Goal: Information Seeking & Learning: Find specific fact

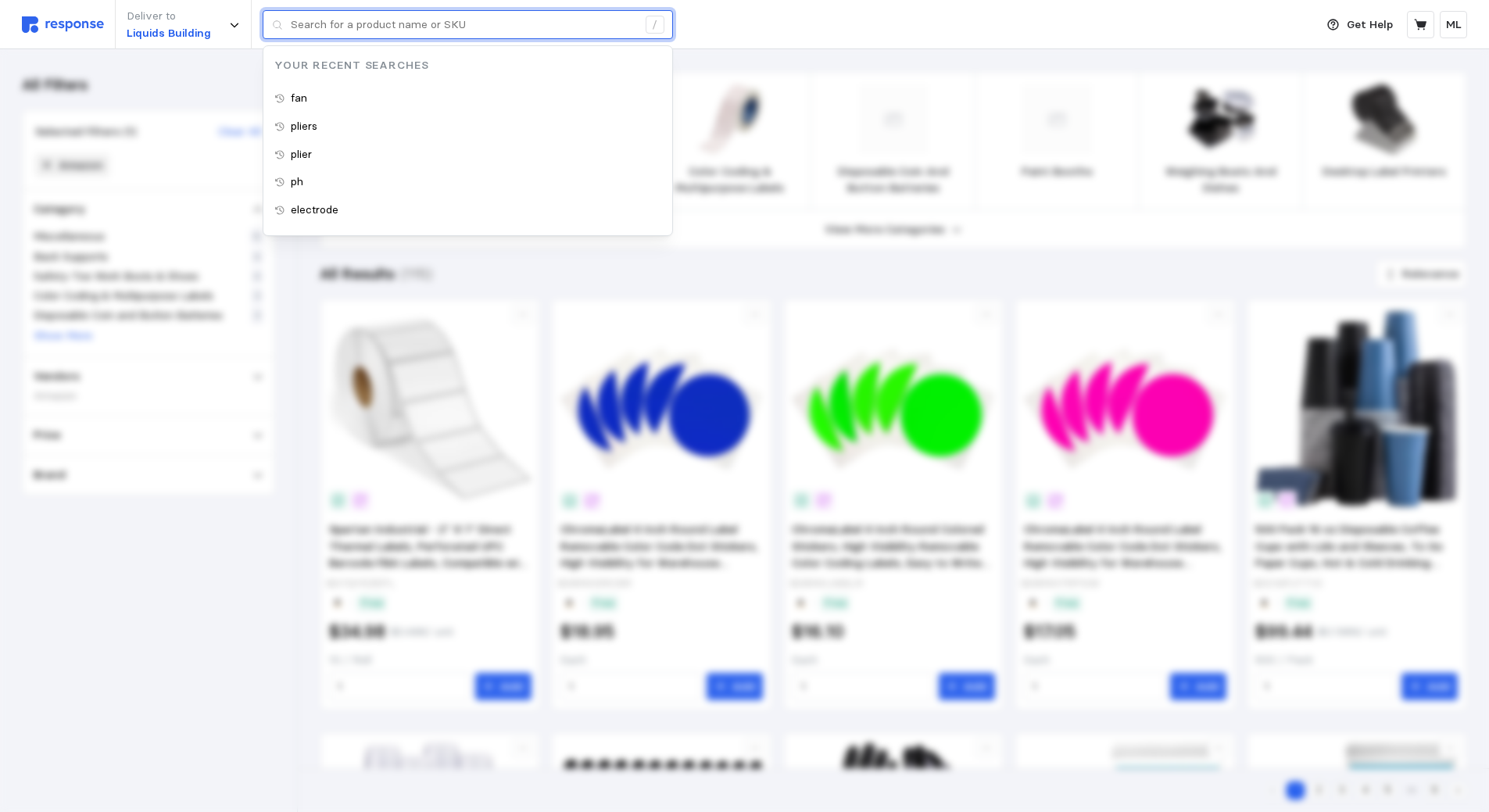
click at [443, 14] on input "text" at bounding box center [463, 25] width 346 height 28
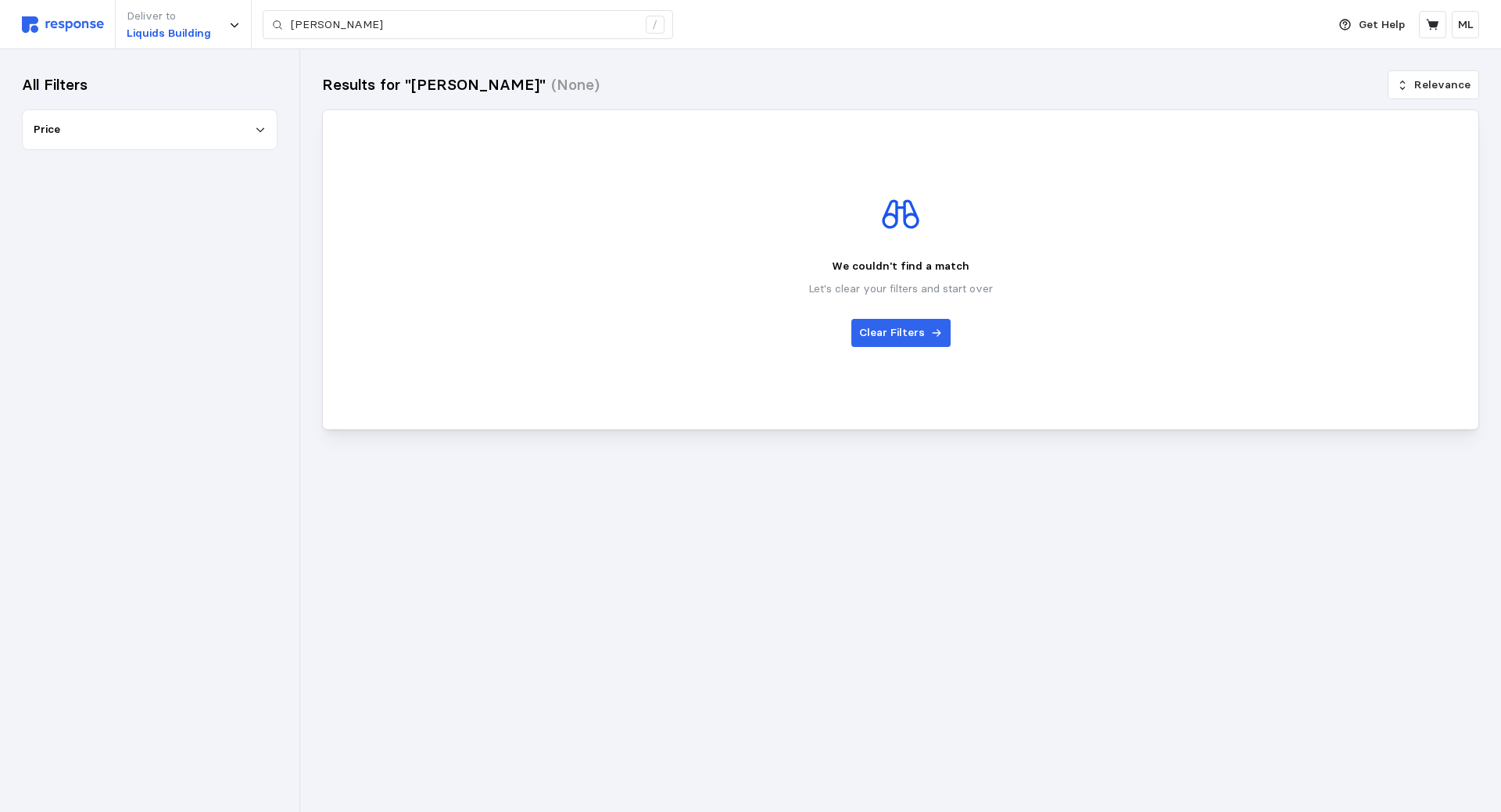
click at [103, 24] on img at bounding box center [63, 24] width 82 height 17
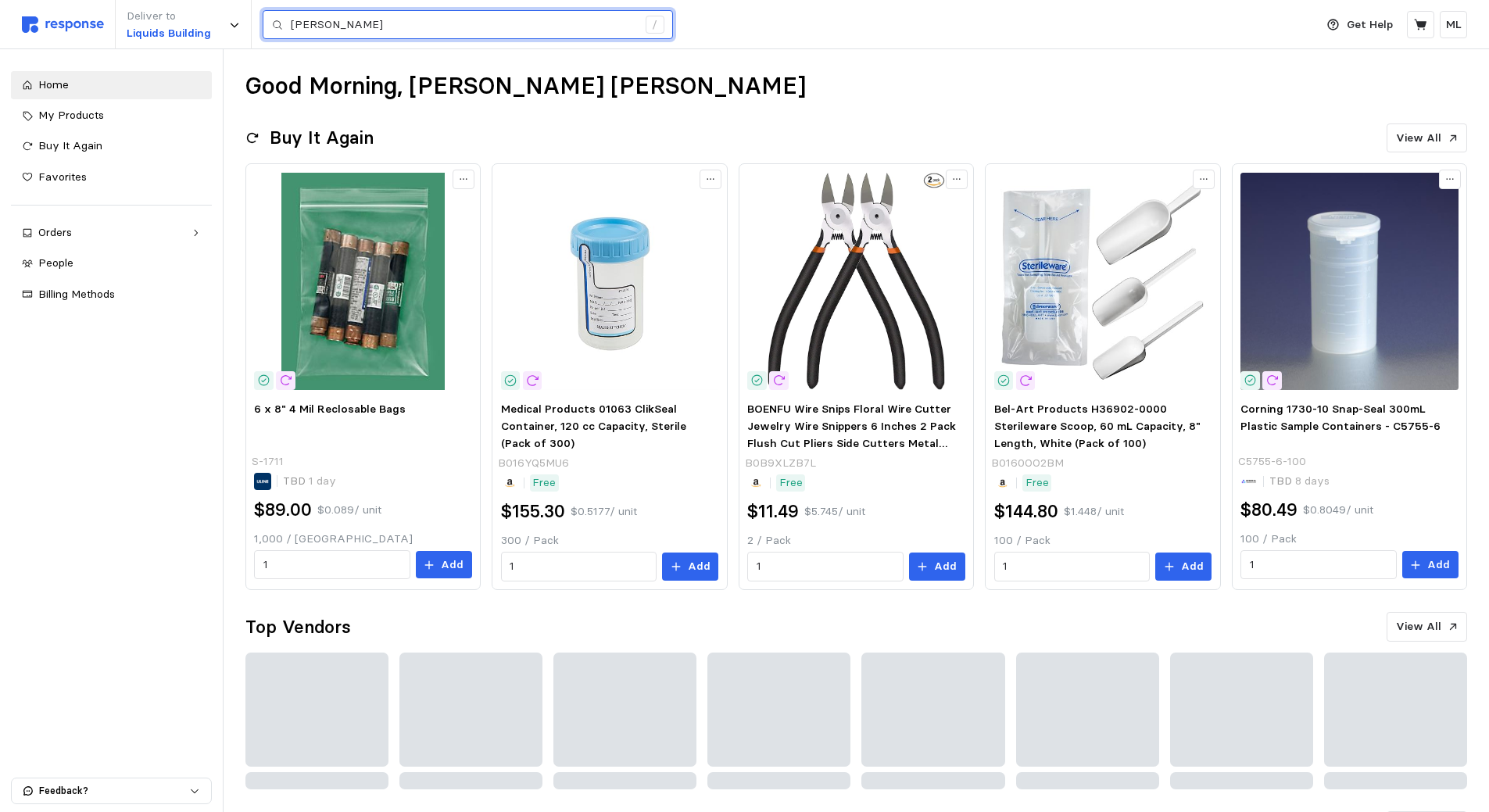
click at [383, 31] on input "[PERSON_NAME]" at bounding box center [463, 25] width 346 height 28
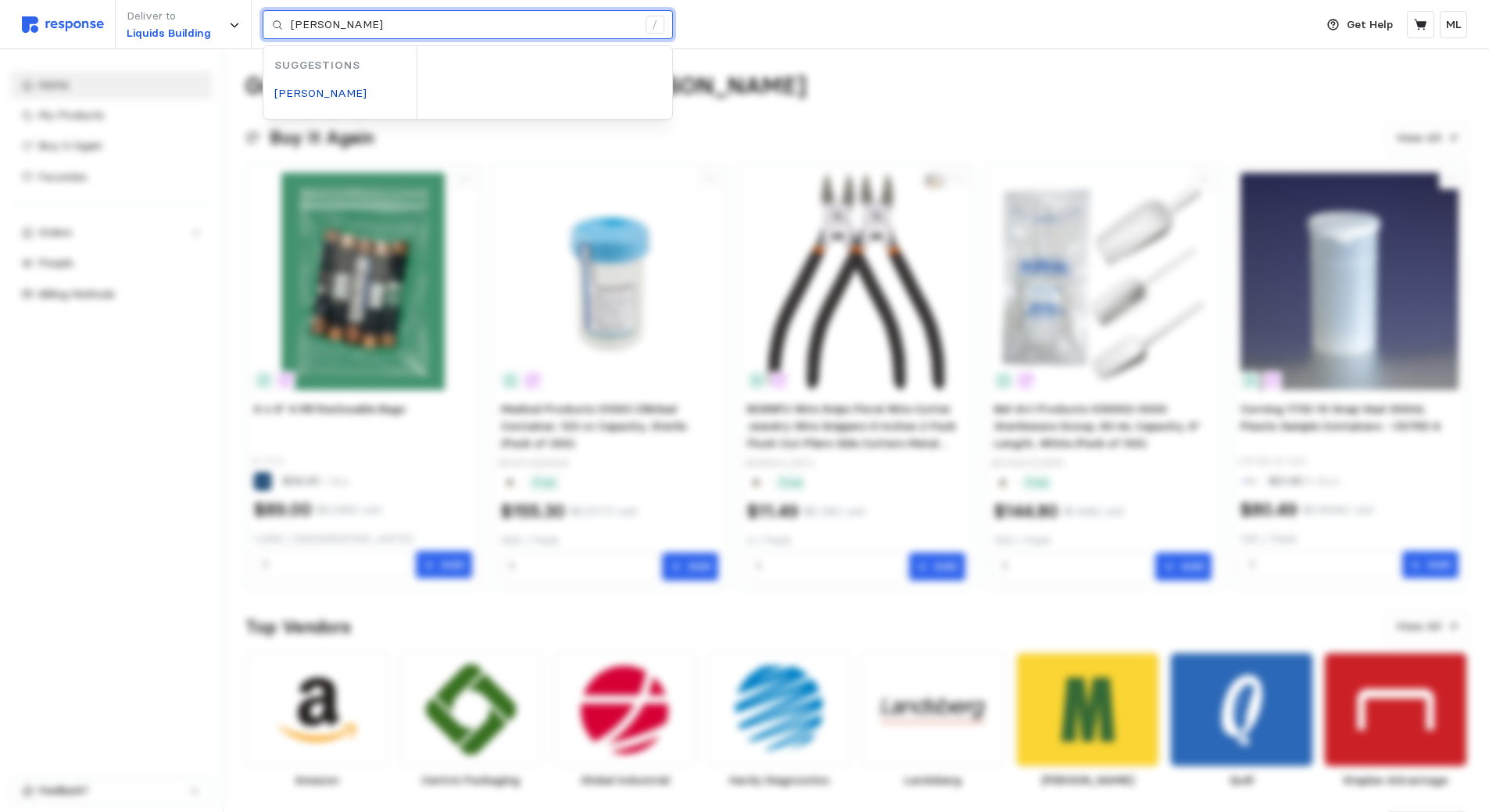
click at [330, 28] on input "[PERSON_NAME]" at bounding box center [463, 25] width 346 height 28
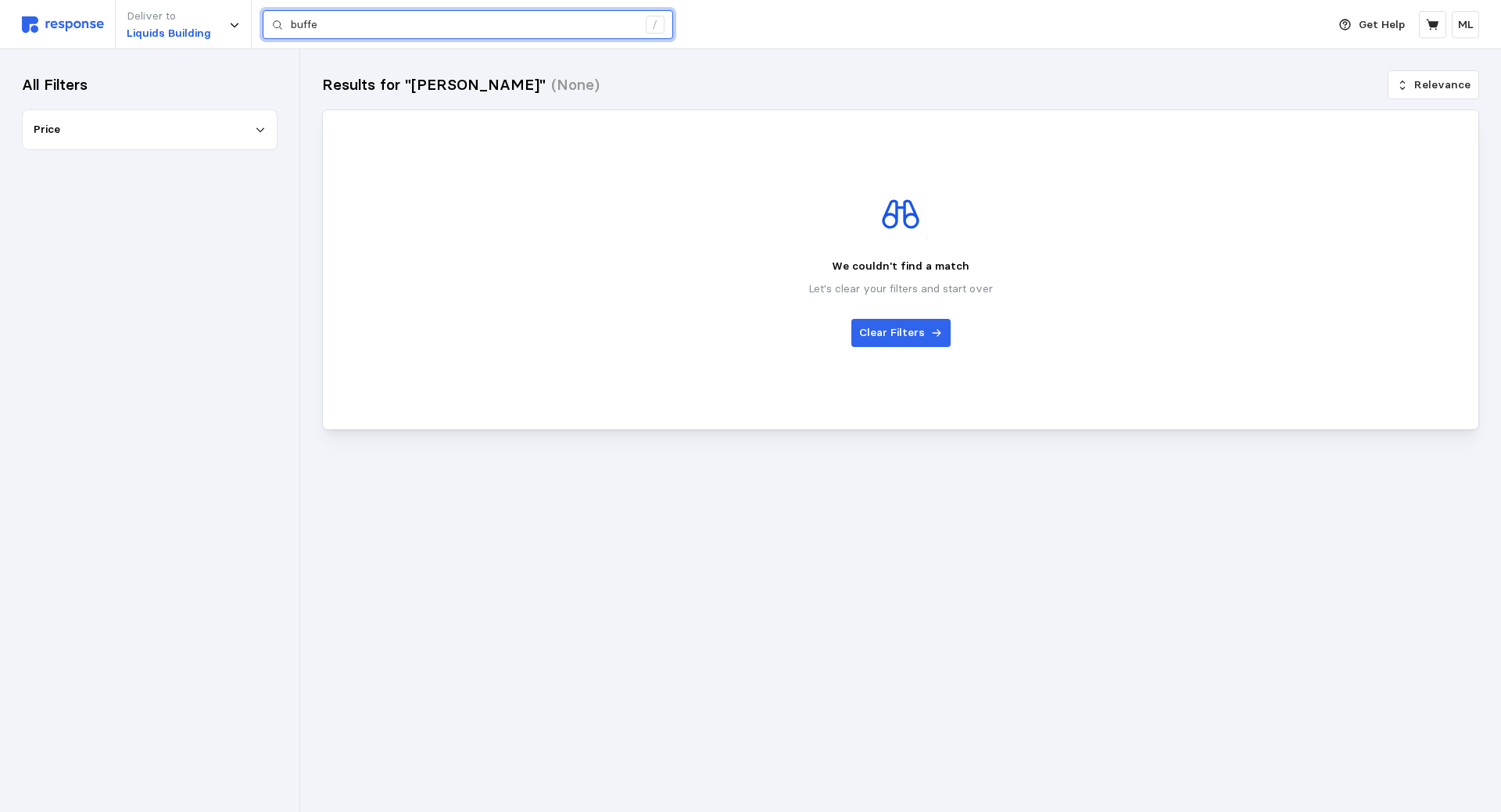
click at [330, 28] on input "buffe" at bounding box center [463, 25] width 347 height 28
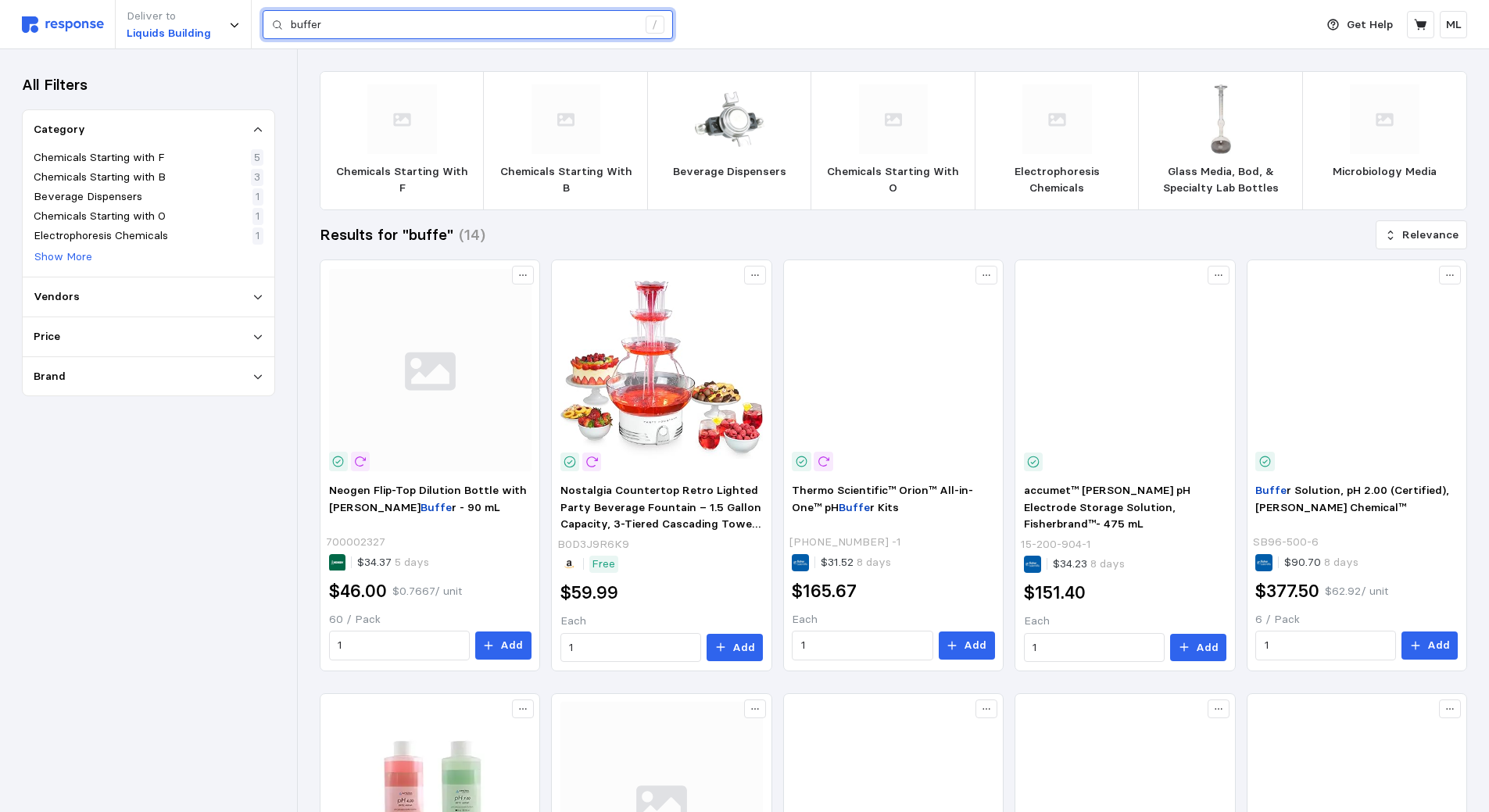
type input "buffer"
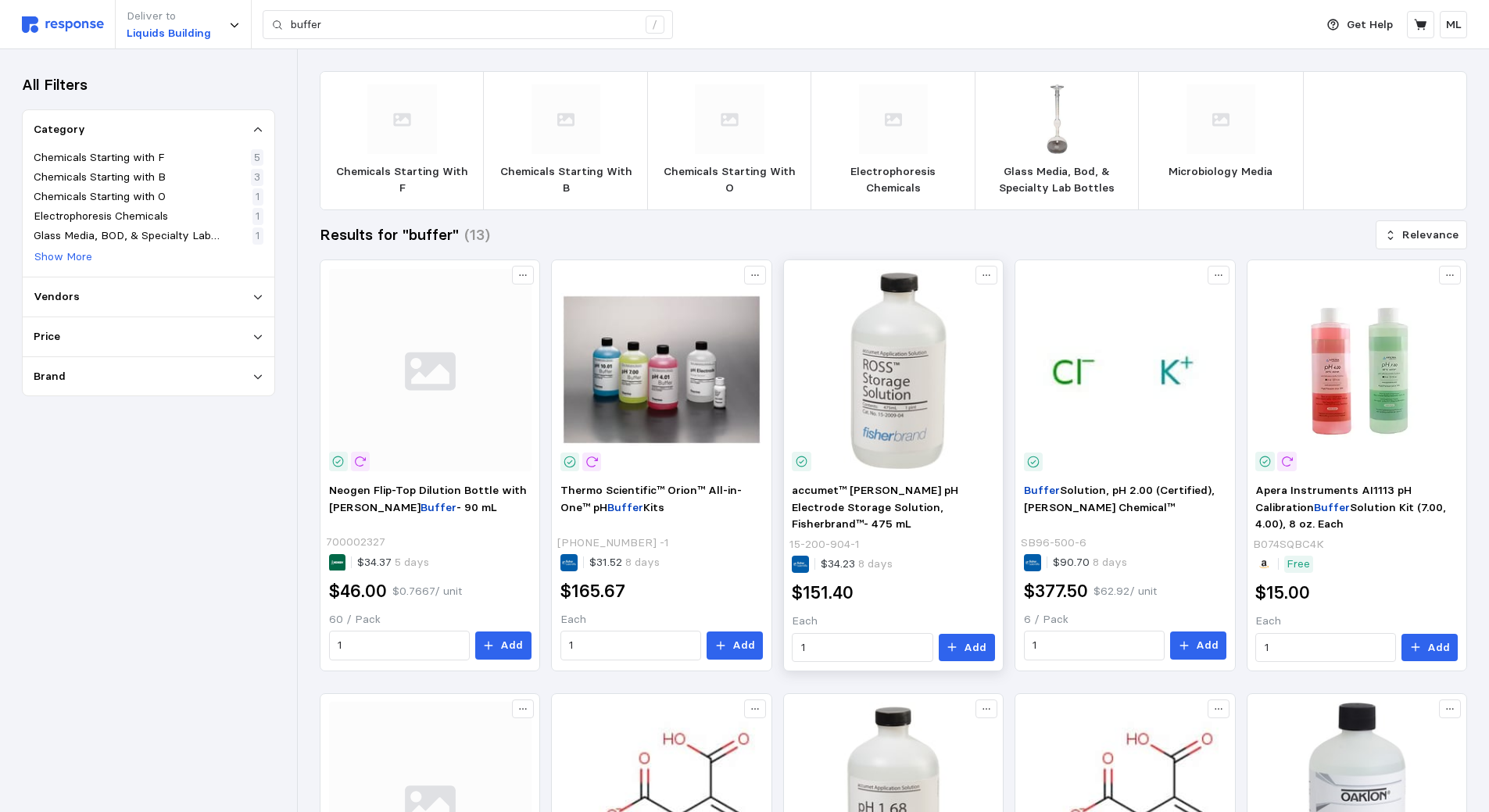
click at [897, 394] on img at bounding box center [892, 370] width 202 height 202
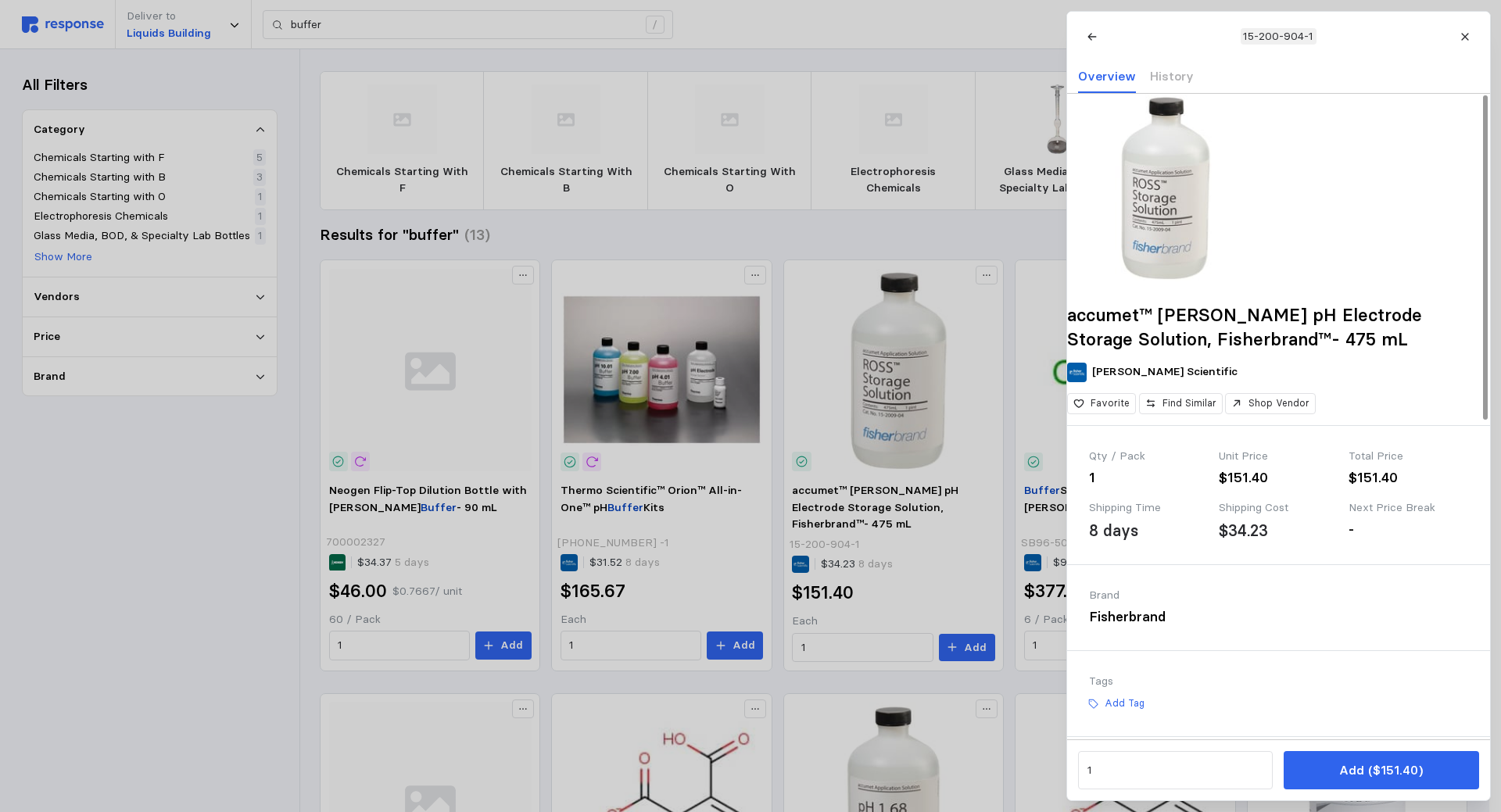
click at [1191, 235] on img at bounding box center [1161, 188] width 188 height 188
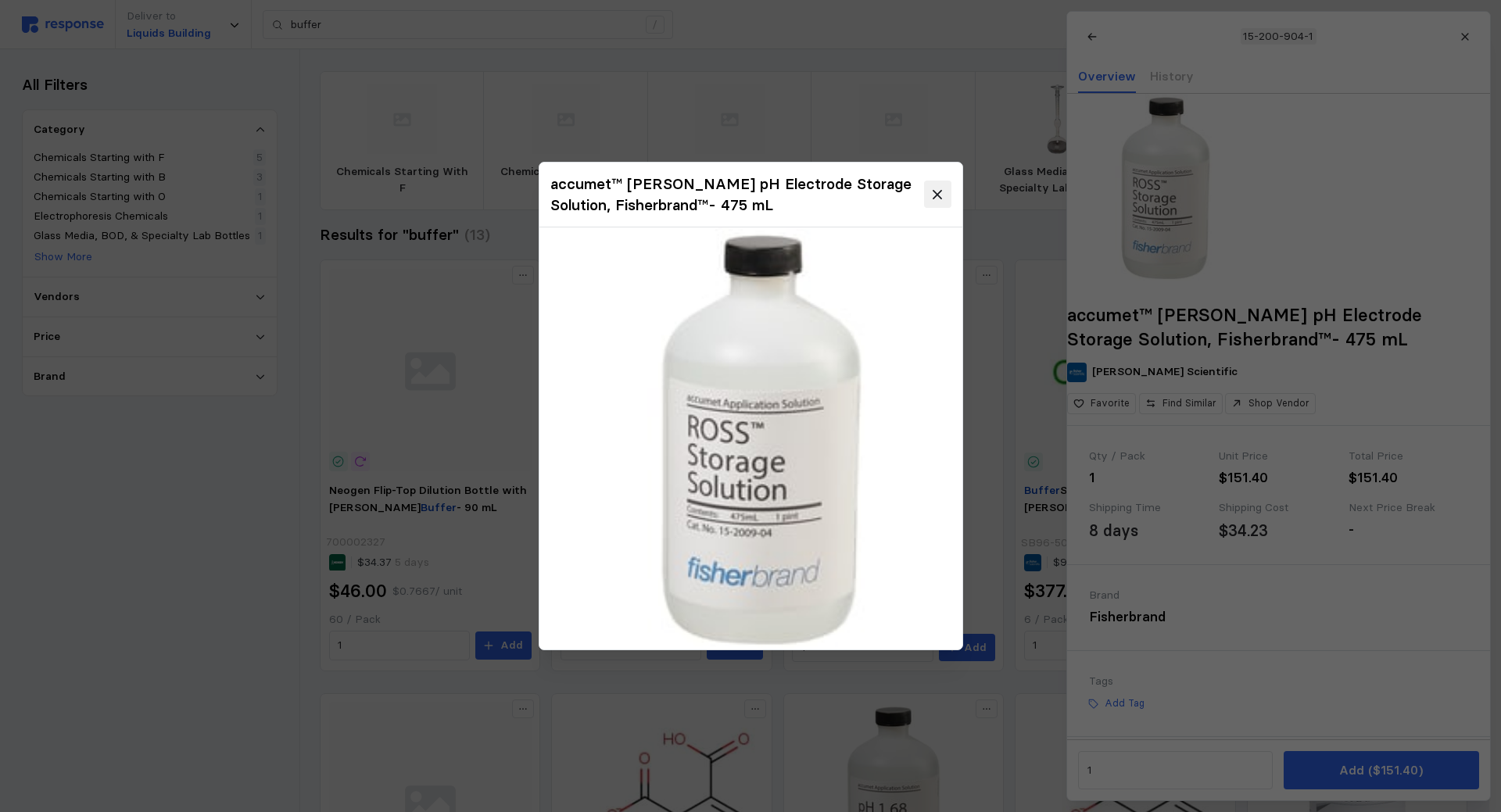
click at [940, 197] on icon at bounding box center [936, 194] width 9 height 9
